Goal: Find specific page/section: Find specific page/section

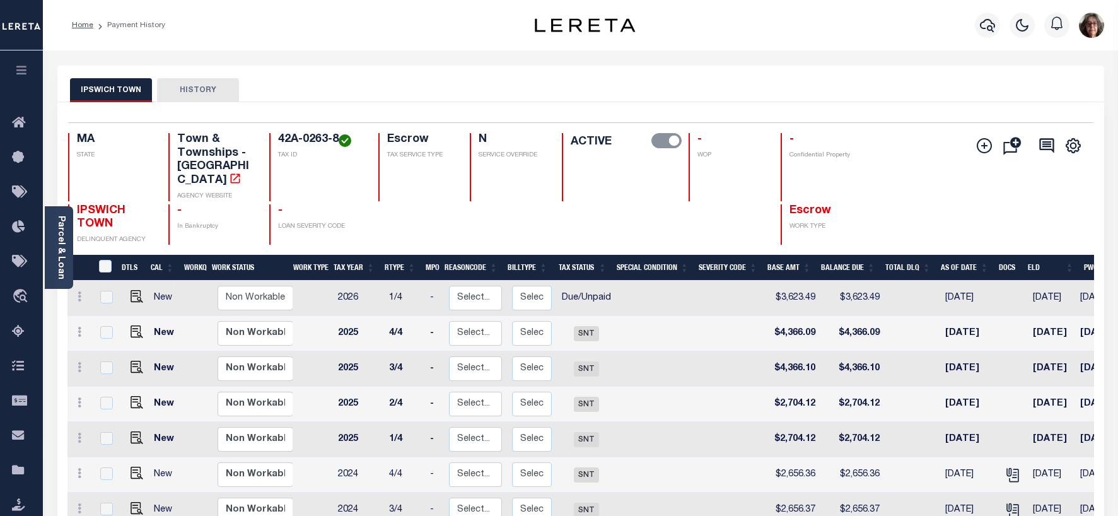
scroll to position [0, 212]
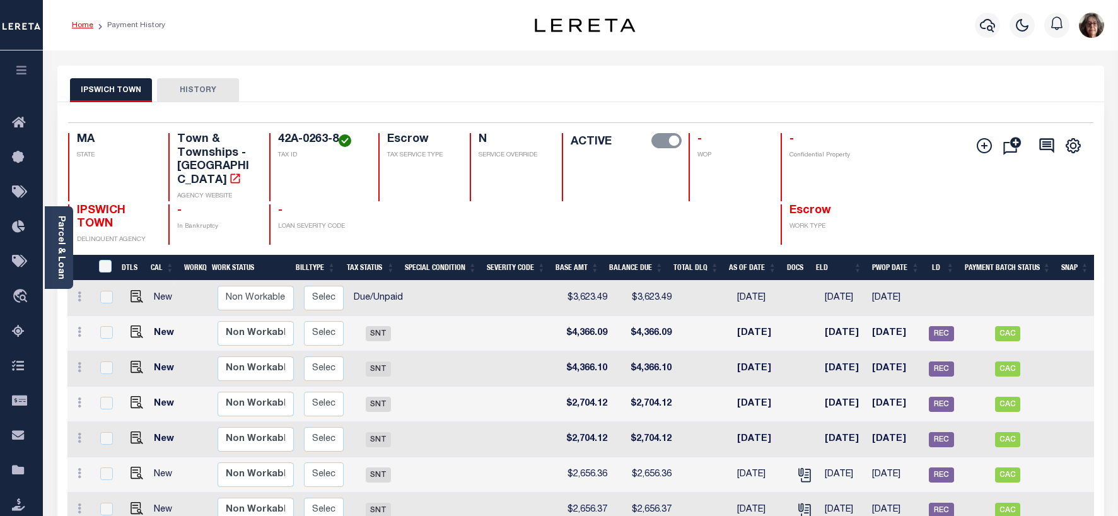
click at [79, 23] on link "Home" at bounding box center [82, 25] width 21 height 8
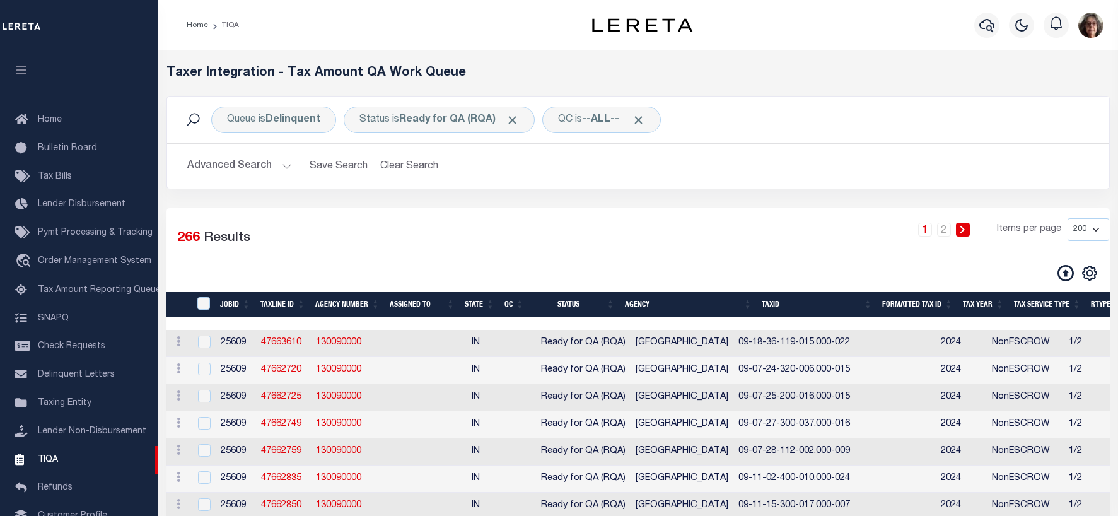
select select "200"
click at [399, 154] on button "Clear Search" at bounding box center [409, 166] width 69 height 25
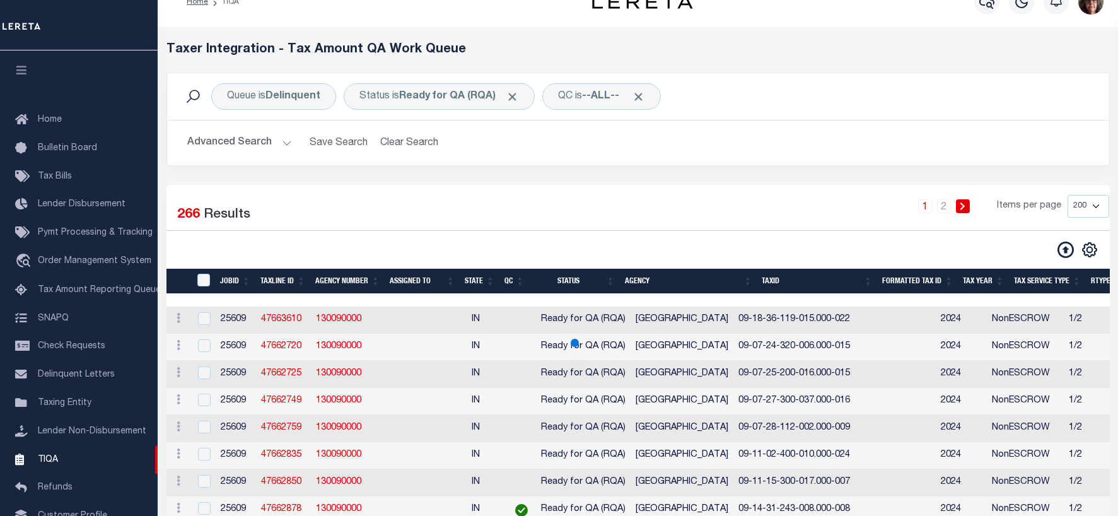
scroll to position [98, 0]
